Goal: Task Accomplishment & Management: Use online tool/utility

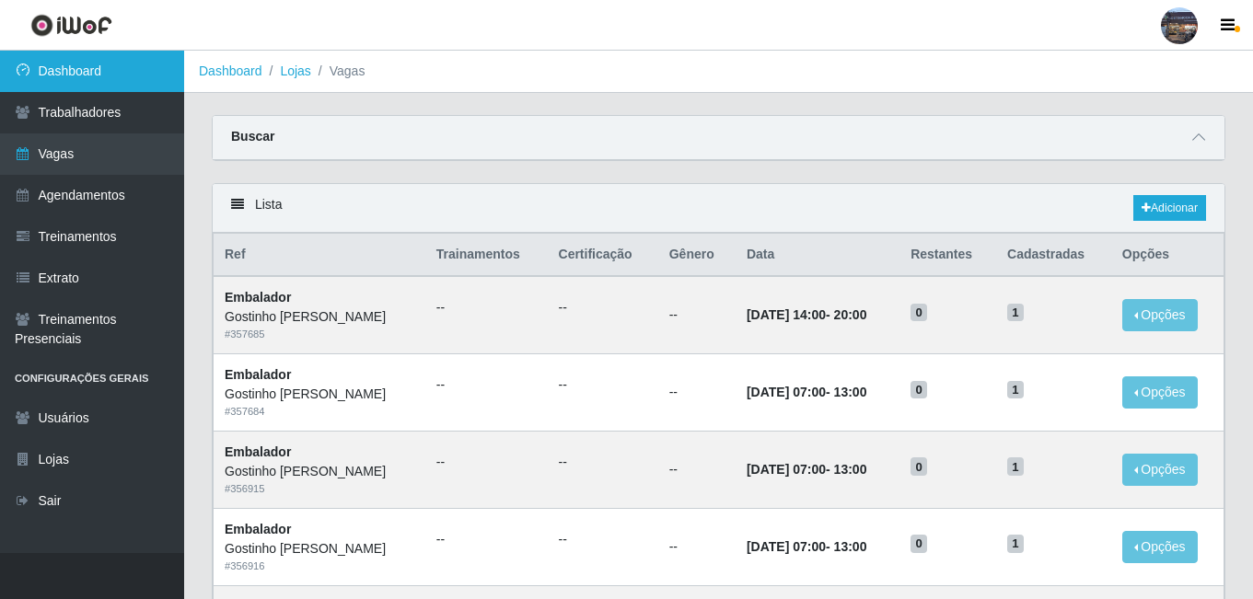
click at [115, 78] on link "Dashboard" at bounding box center [92, 71] width 184 height 41
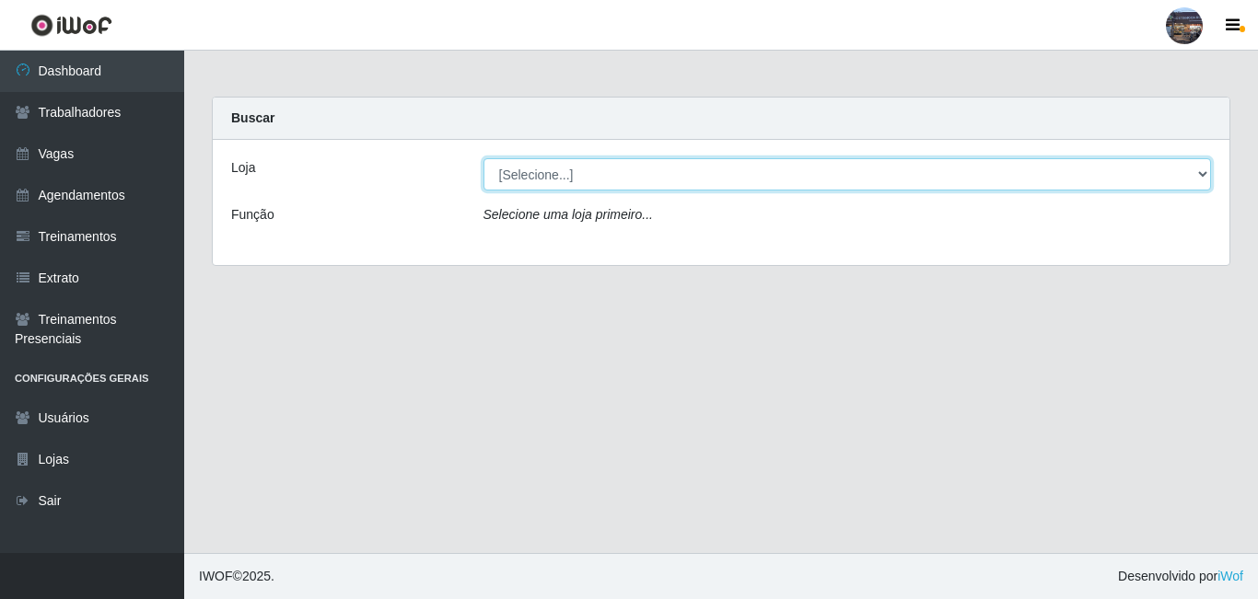
click at [679, 181] on select "[Selecione...] Gostinho da Roça" at bounding box center [847, 174] width 728 height 32
select select "303"
click at [483, 158] on select "[Selecione...] Gostinho da Roça" at bounding box center [847, 174] width 728 height 32
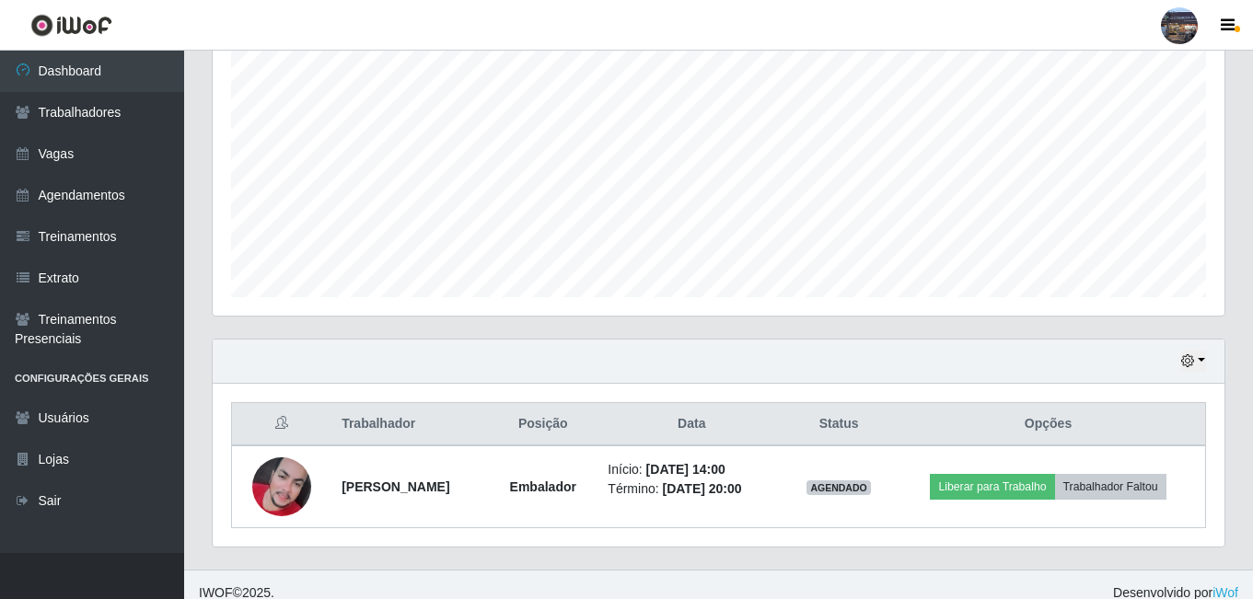
scroll to position [378, 0]
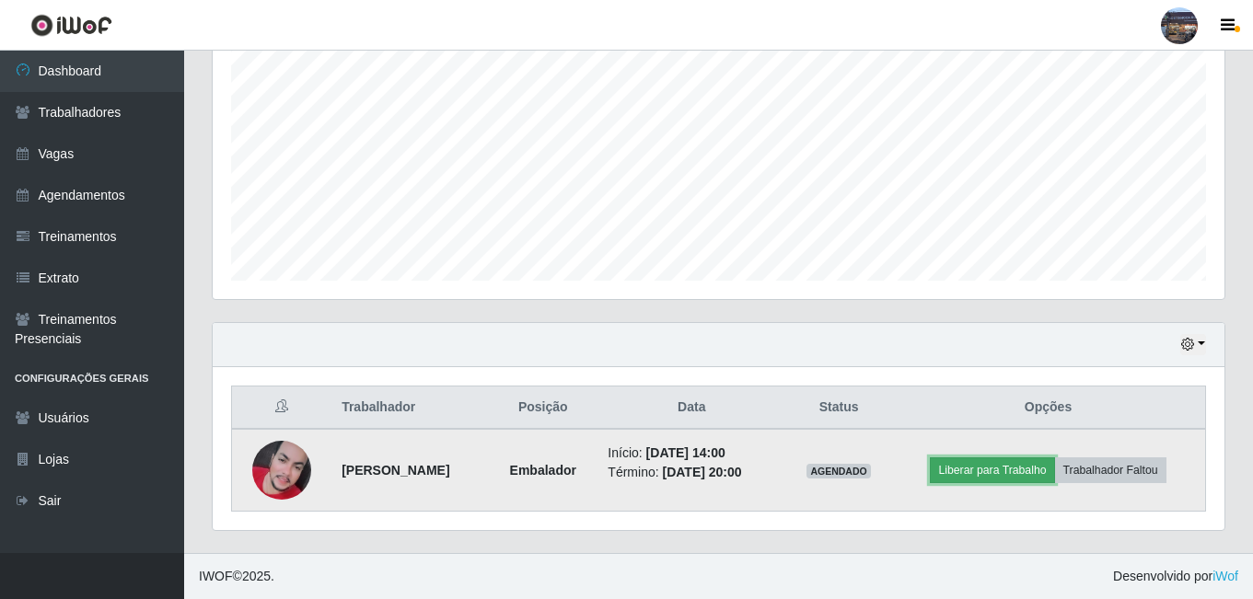
click at [956, 466] on button "Liberar para Trabalho" at bounding box center [992, 471] width 124 height 26
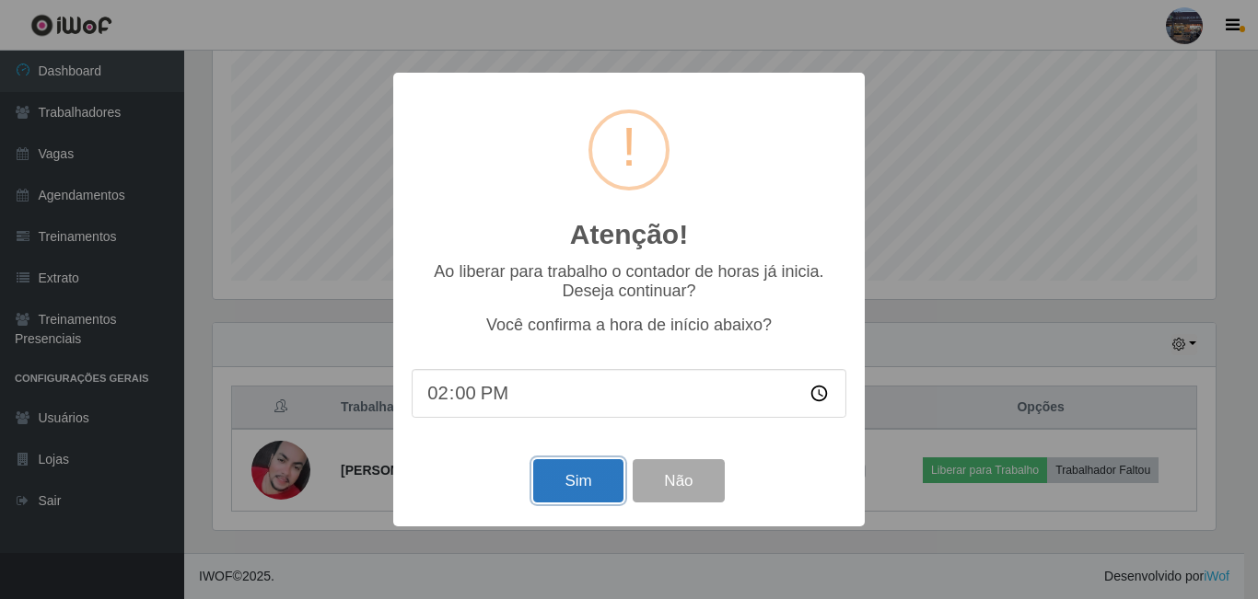
click at [598, 471] on button "Sim" at bounding box center [577, 480] width 89 height 43
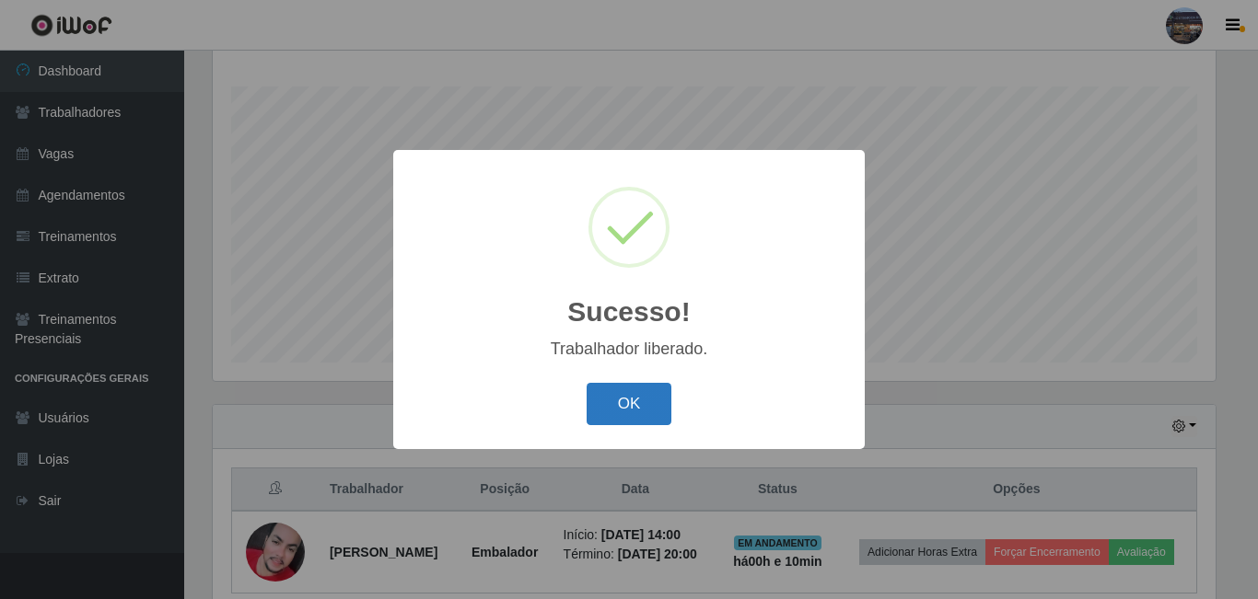
click at [646, 419] on button "OK" at bounding box center [630, 404] width 86 height 43
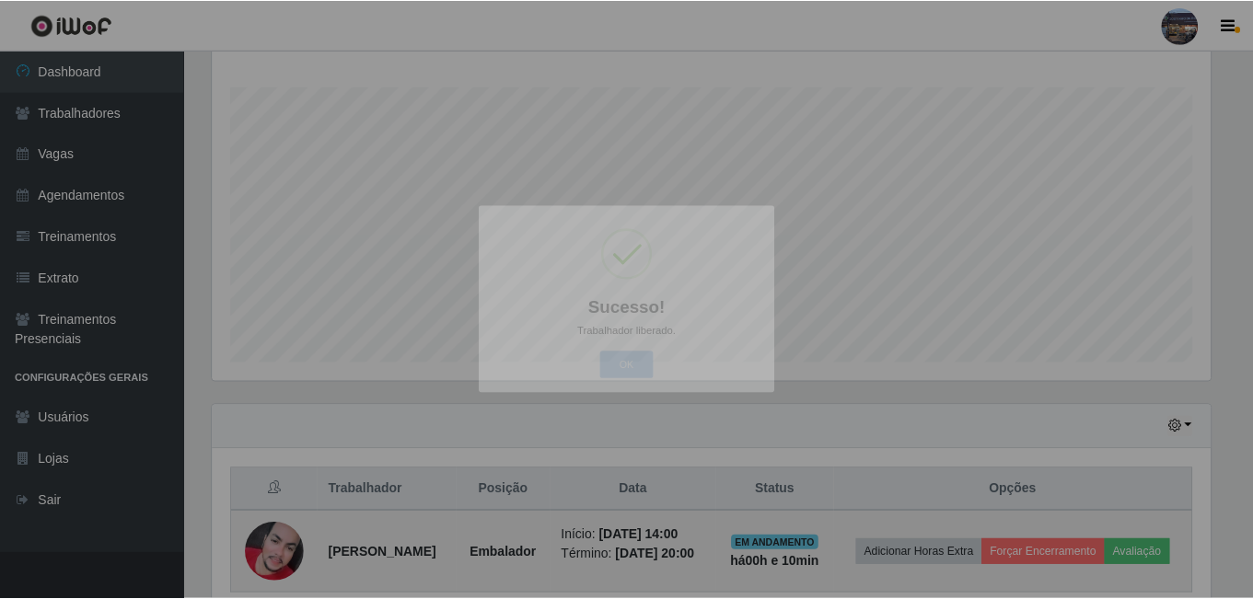
scroll to position [382, 1012]
